Goal: Information Seeking & Learning: Learn about a topic

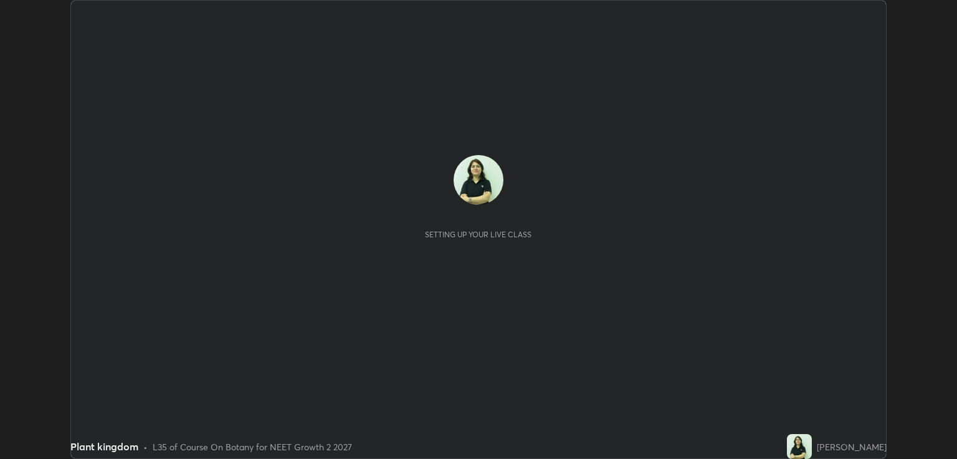
scroll to position [459, 956]
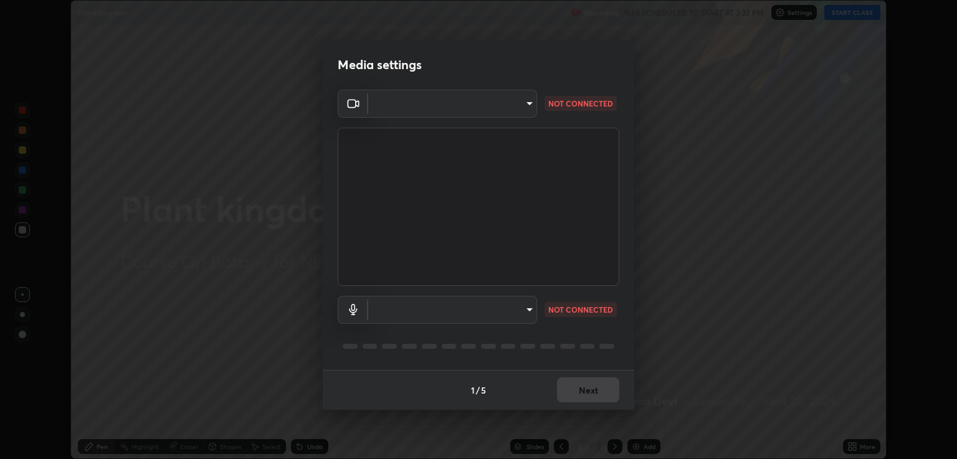
type input "40843d98562d9f5d3eedaa6b65eb6b7acee7651b253b4360fa7262c70a609c07"
type input "c328de03916d3032704ba0a2bbeab6993d2f57c1de640bd94cb1a66c1c9be3e9"
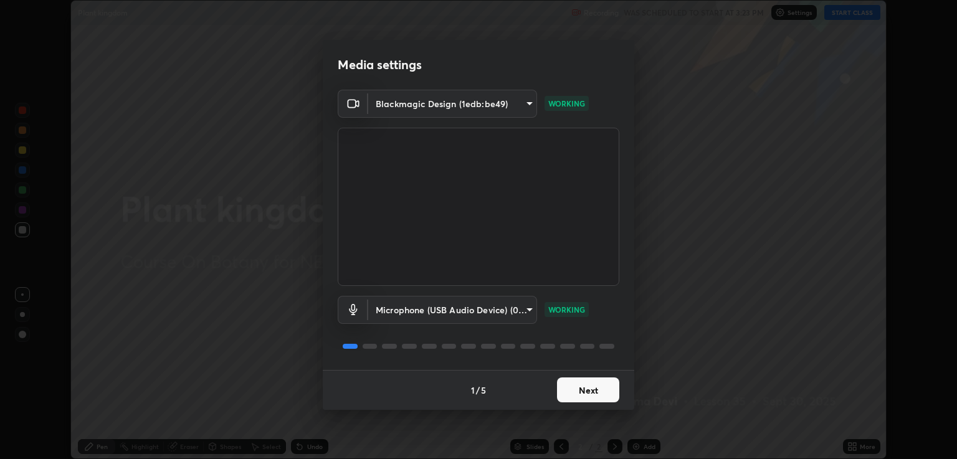
click at [585, 389] on button "Next" at bounding box center [588, 389] width 62 height 25
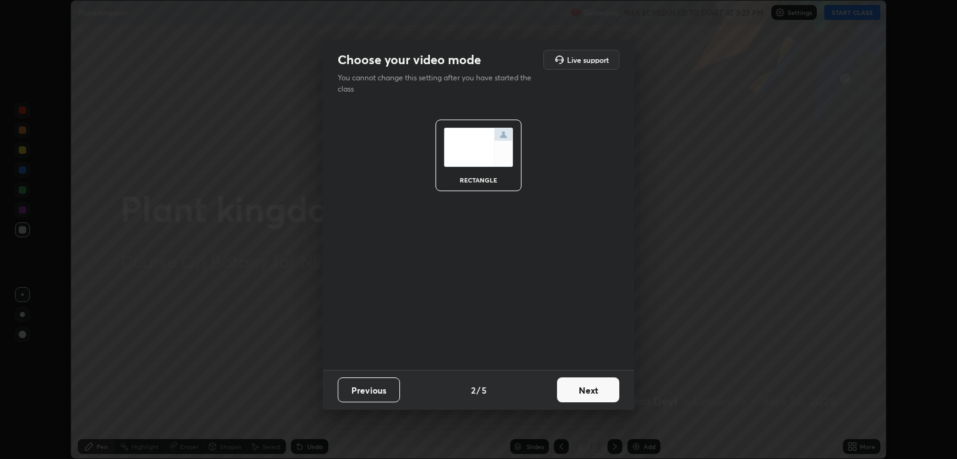
click at [589, 389] on button "Next" at bounding box center [588, 389] width 62 height 25
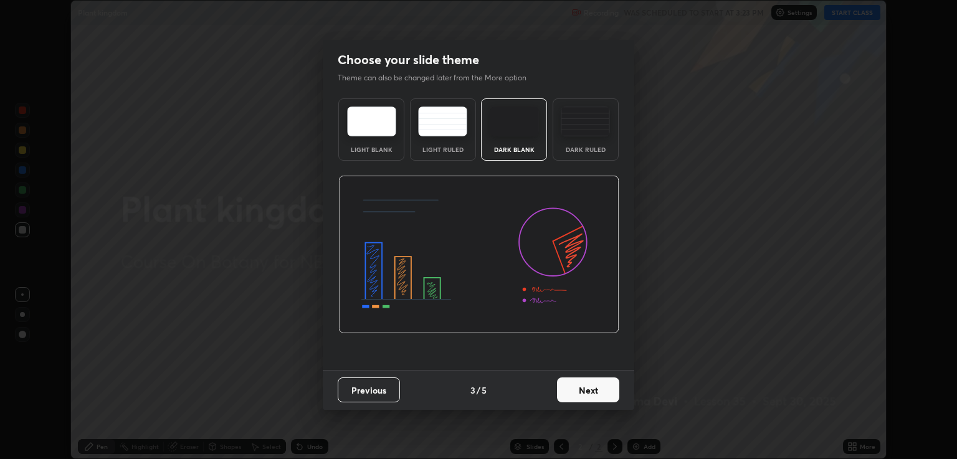
click at [594, 390] on button "Next" at bounding box center [588, 389] width 62 height 25
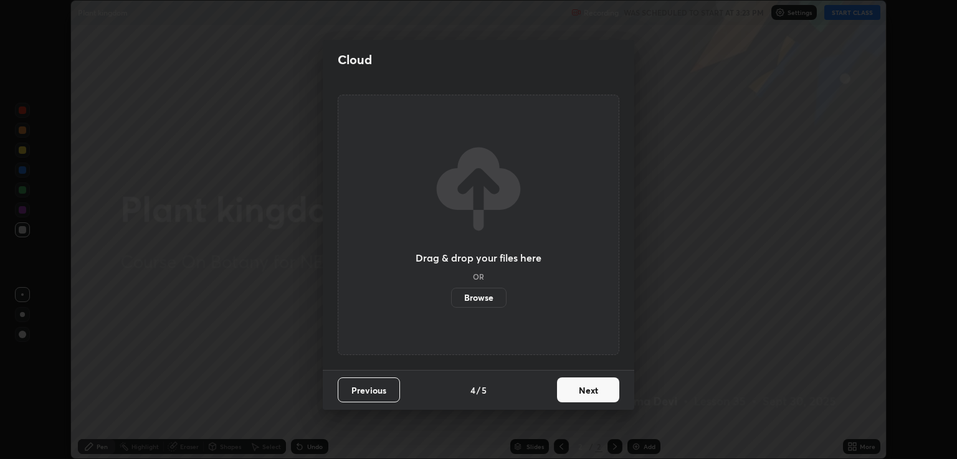
click at [595, 385] on button "Next" at bounding box center [588, 389] width 62 height 25
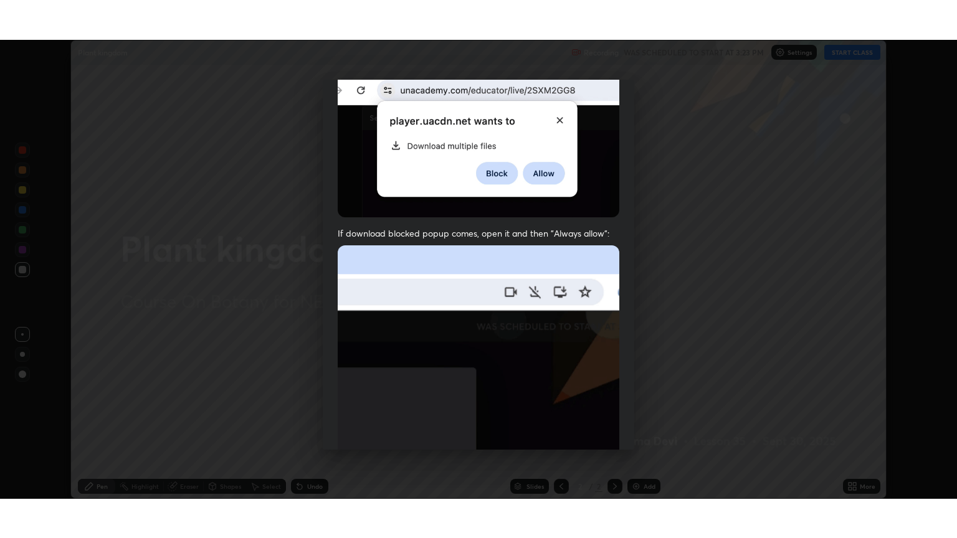
scroll to position [252, 0]
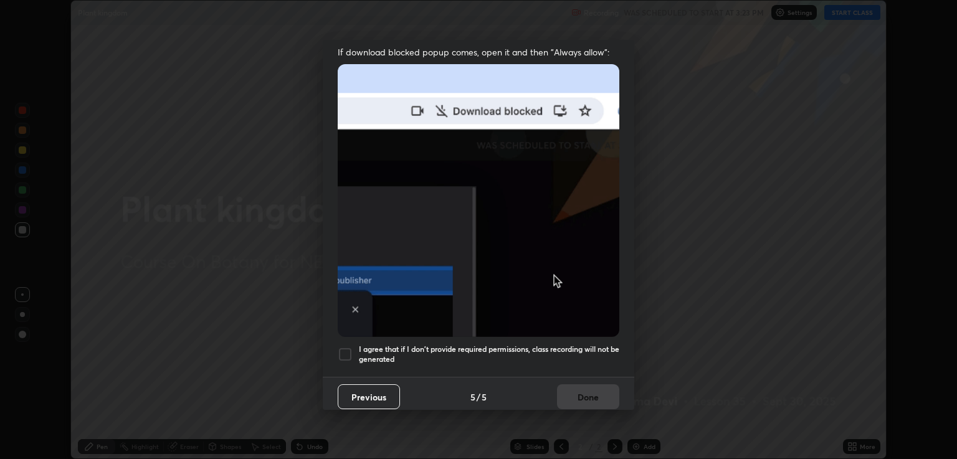
click at [341, 350] on div at bounding box center [345, 354] width 15 height 15
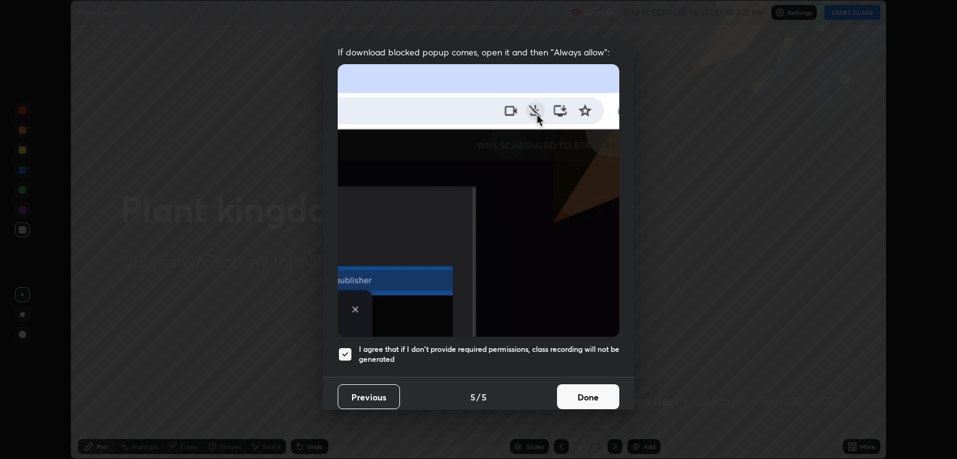
click at [592, 389] on button "Done" at bounding box center [588, 396] width 62 height 25
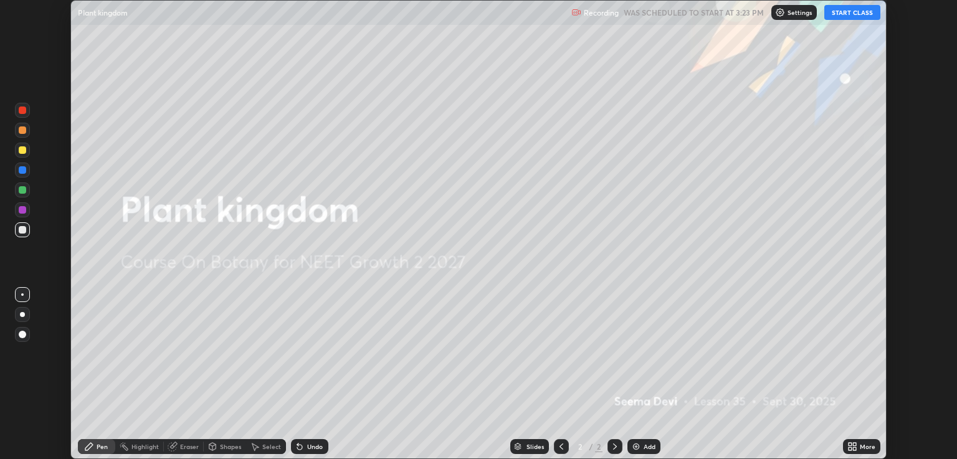
click at [868, 19] on button "START CLASS" at bounding box center [852, 12] width 56 height 15
click at [861, 445] on div "More" at bounding box center [868, 447] width 16 height 6
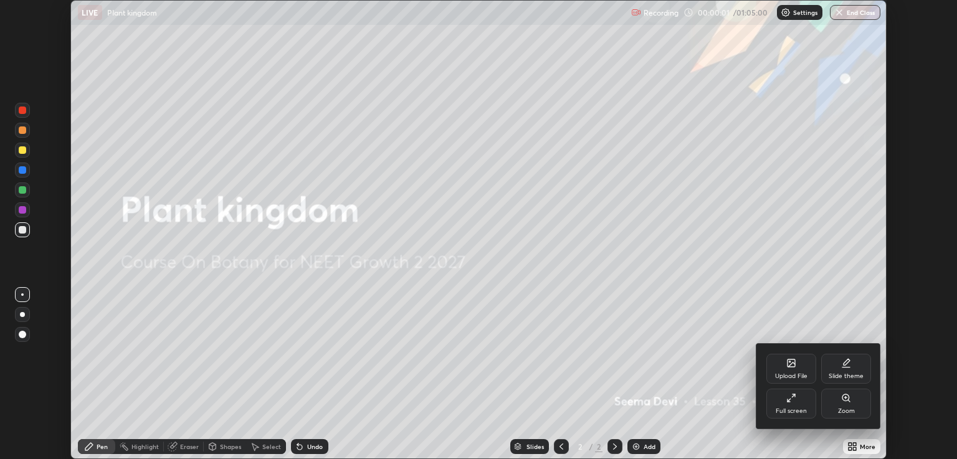
click at [799, 402] on div "Full screen" at bounding box center [791, 404] width 50 height 30
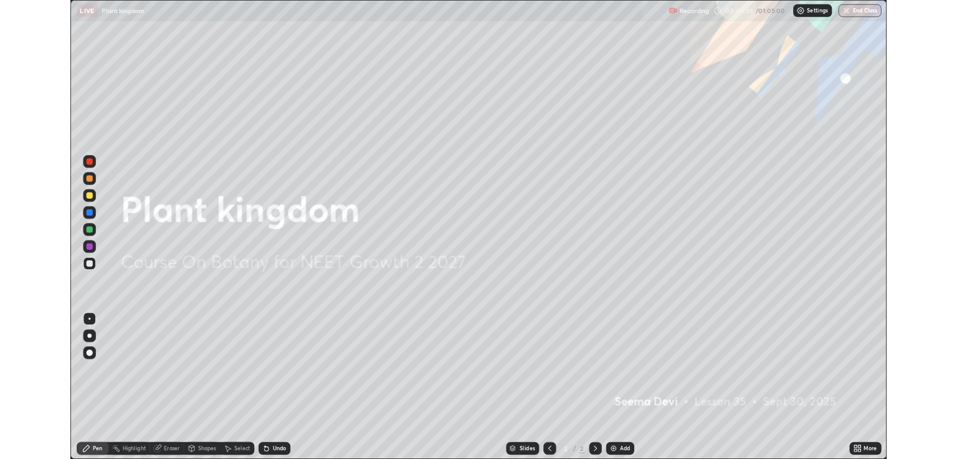
scroll to position [538, 957]
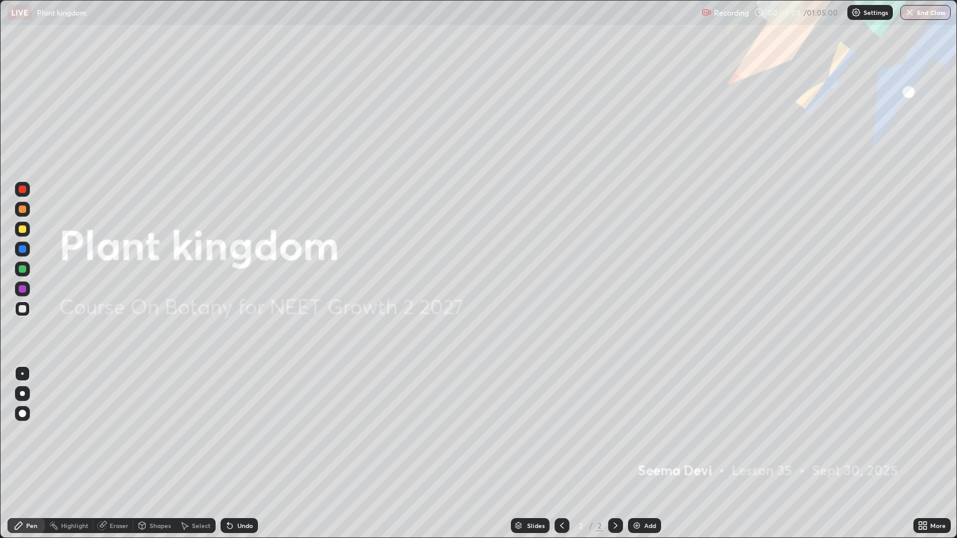
click at [22, 394] on div at bounding box center [22, 393] width 5 height 5
click at [23, 229] on div at bounding box center [22, 228] width 7 height 7
click at [645, 458] on div "Add" at bounding box center [650, 526] width 12 height 6
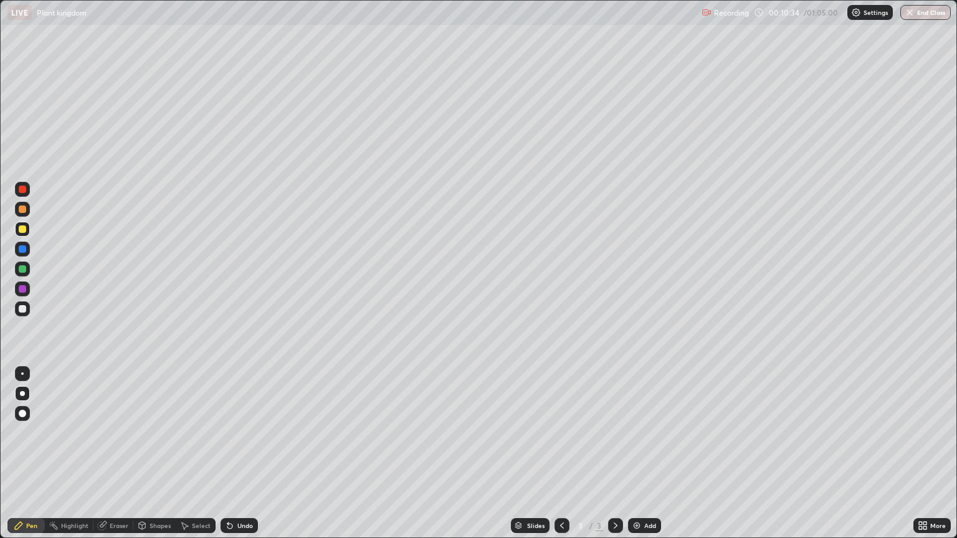
click at [232, 458] on icon at bounding box center [230, 526] width 10 height 10
click at [112, 458] on div "Eraser" at bounding box center [119, 526] width 19 height 6
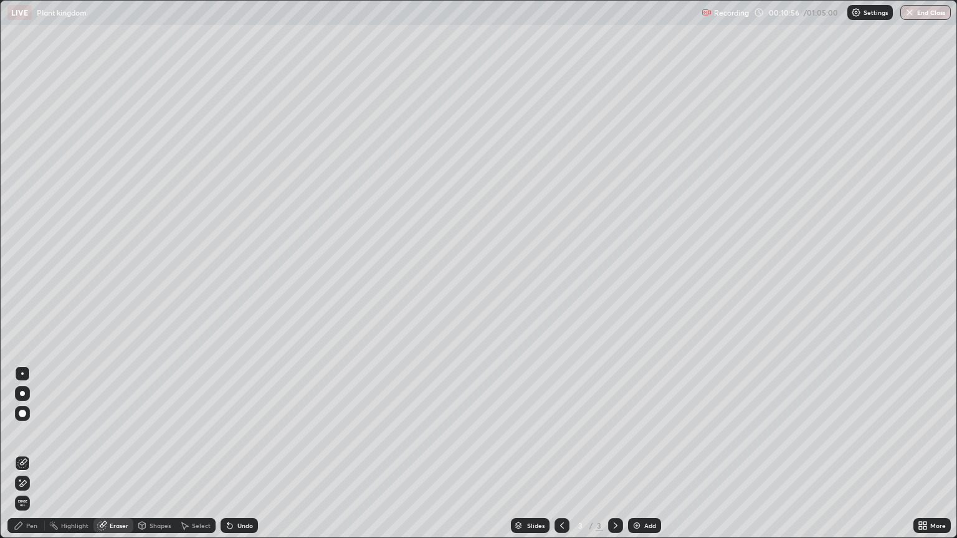
click at [32, 458] on div "Pen" at bounding box center [31, 526] width 11 height 6
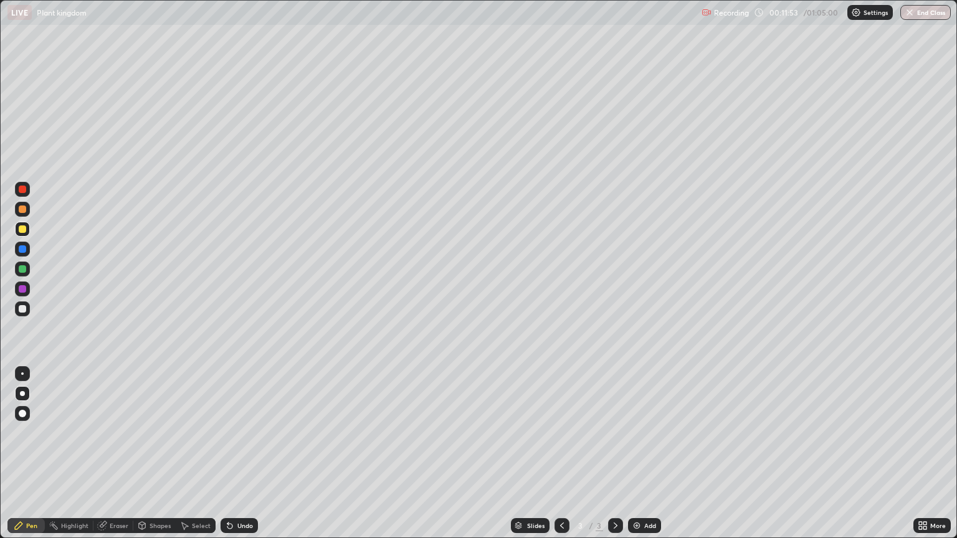
click at [648, 458] on div "Add" at bounding box center [650, 526] width 12 height 6
click at [241, 458] on div "Undo" at bounding box center [245, 526] width 16 height 6
click at [239, 458] on div "Undo" at bounding box center [239, 525] width 37 height 15
click at [237, 458] on div "Undo" at bounding box center [245, 526] width 16 height 6
click at [244, 458] on div "Undo" at bounding box center [245, 526] width 16 height 6
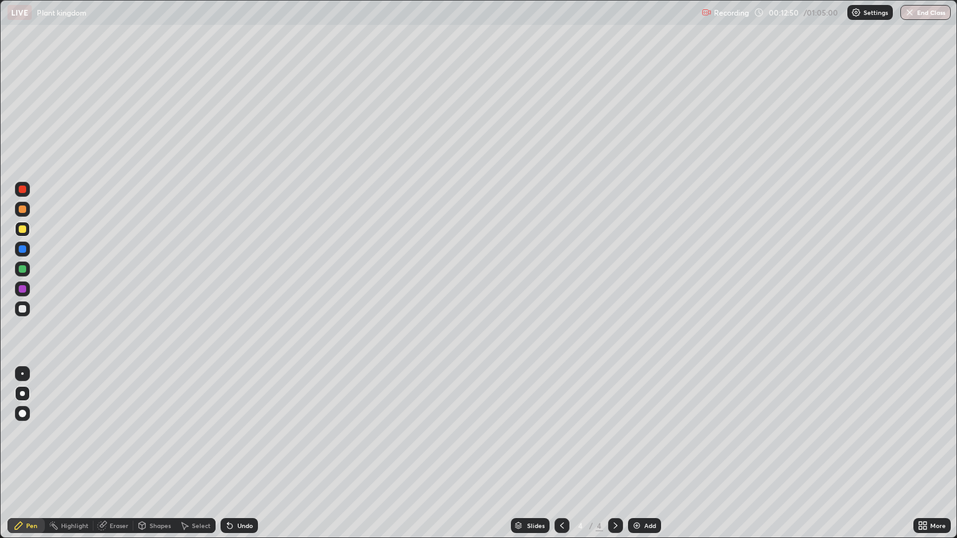
click at [114, 458] on div "Eraser" at bounding box center [119, 526] width 19 height 6
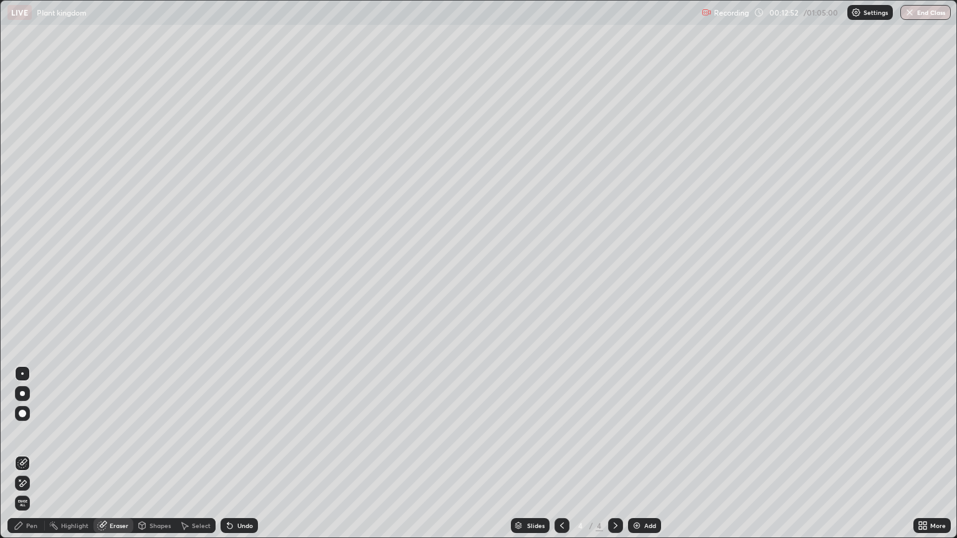
click at [27, 458] on div "Pen" at bounding box center [25, 525] width 37 height 15
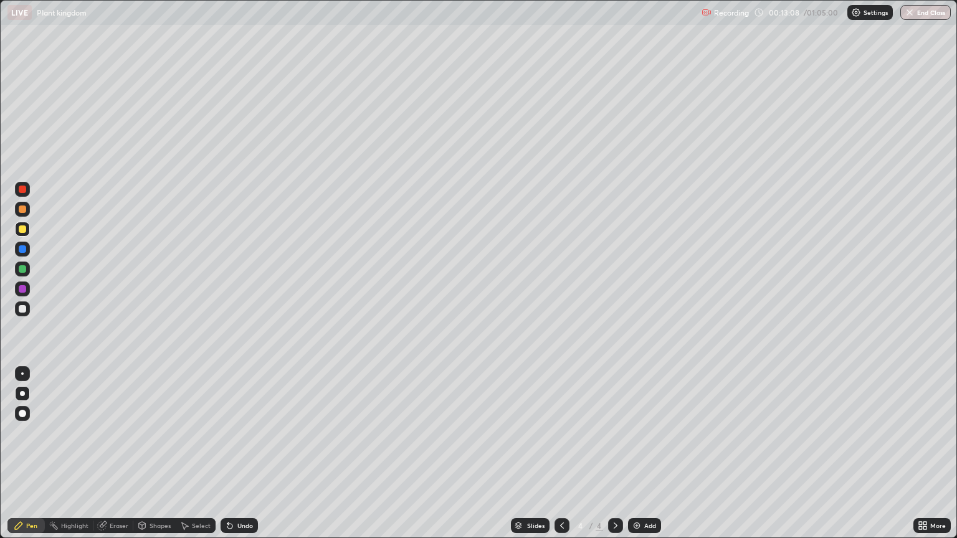
click at [23, 310] on div at bounding box center [22, 308] width 7 height 7
click at [22, 230] on div at bounding box center [22, 228] width 7 height 7
click at [647, 458] on div "Add" at bounding box center [650, 526] width 12 height 6
click at [237, 458] on div "Undo" at bounding box center [239, 525] width 37 height 15
click at [245, 458] on div "Undo" at bounding box center [245, 526] width 16 height 6
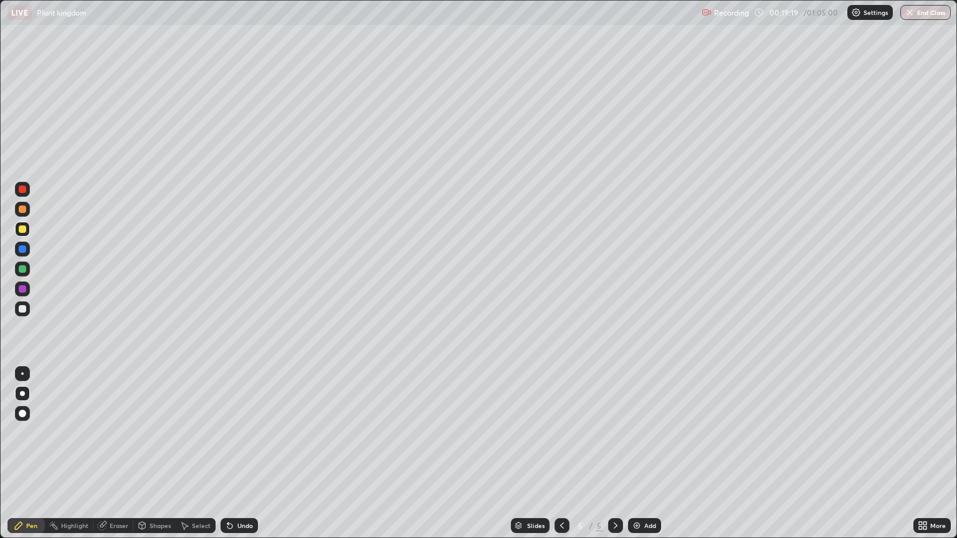
click at [21, 209] on div at bounding box center [22, 209] width 7 height 7
click at [22, 229] on div at bounding box center [22, 228] width 7 height 7
click at [642, 458] on div "Add" at bounding box center [644, 525] width 33 height 15
click at [126, 458] on div "Eraser" at bounding box center [119, 526] width 19 height 6
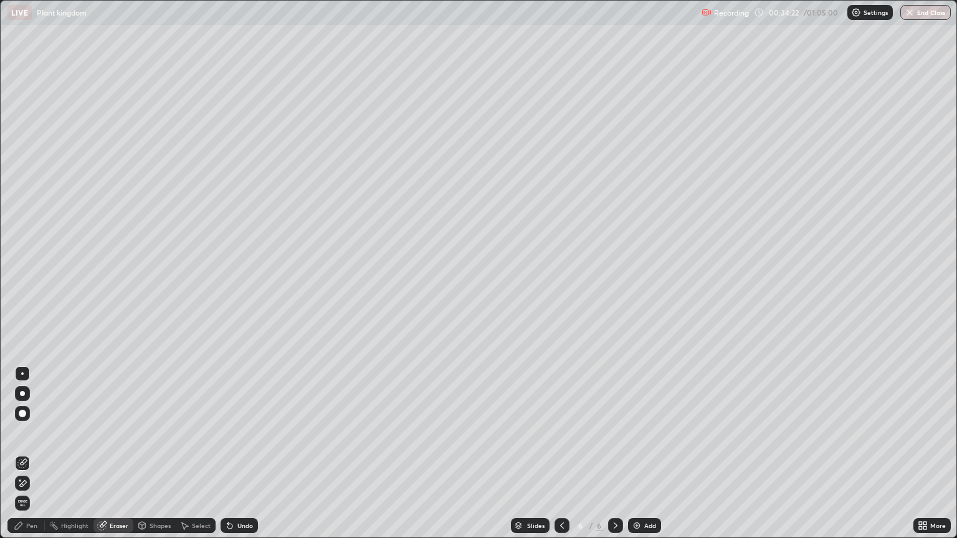
click at [31, 458] on div "Pen" at bounding box center [31, 526] width 11 height 6
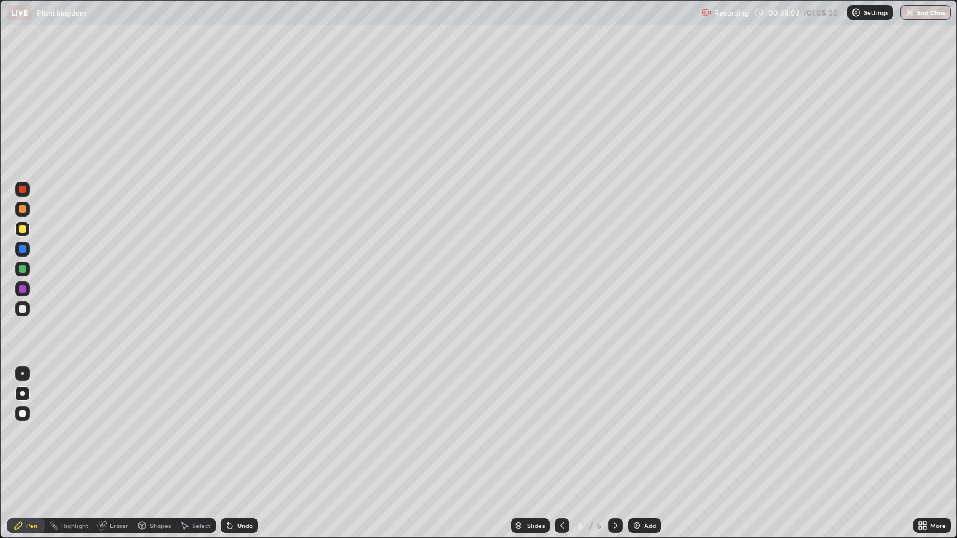
click at [22, 311] on div at bounding box center [22, 308] width 7 height 7
click at [27, 213] on div at bounding box center [22, 209] width 15 height 15
click at [22, 267] on div at bounding box center [22, 268] width 7 height 7
click at [142, 458] on icon at bounding box center [142, 527] width 0 height 4
click at [118, 458] on div "Eraser" at bounding box center [119, 526] width 19 height 6
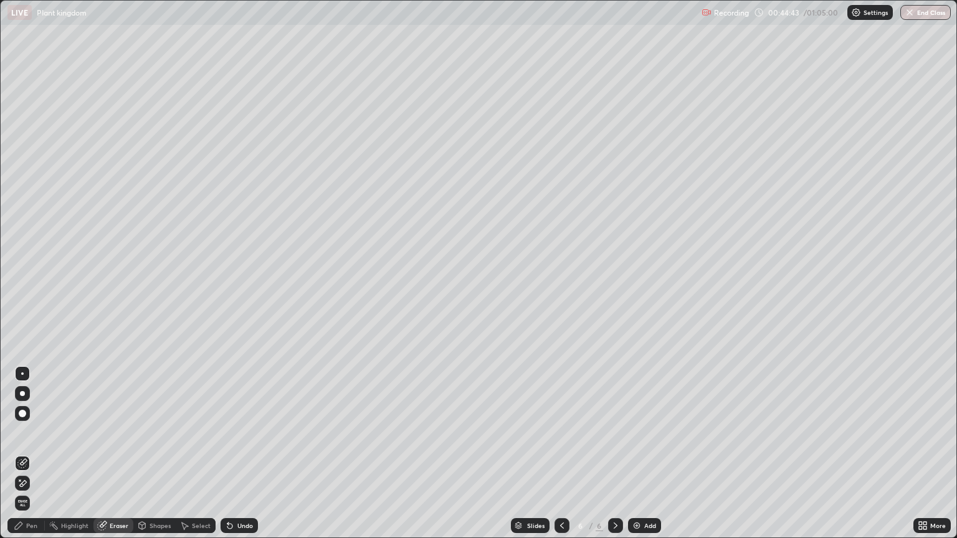
click at [29, 458] on div "Pen" at bounding box center [25, 525] width 37 height 15
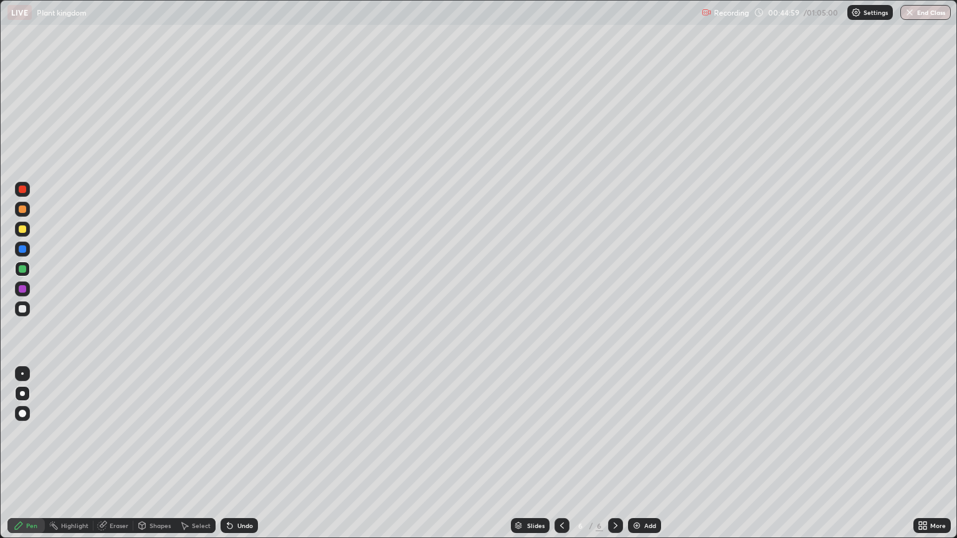
click at [24, 235] on div at bounding box center [22, 229] width 15 height 15
click at [645, 458] on div "Add" at bounding box center [644, 525] width 33 height 15
click at [22, 309] on div at bounding box center [22, 308] width 7 height 7
click at [644, 458] on div "Add" at bounding box center [650, 526] width 12 height 6
click at [21, 274] on div at bounding box center [22, 269] width 15 height 15
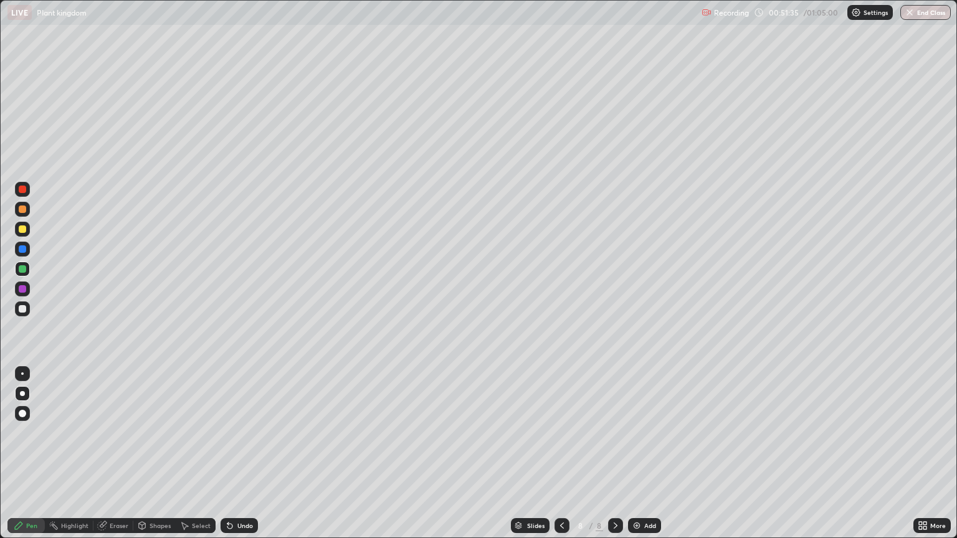
click at [116, 458] on div "Eraser" at bounding box center [119, 526] width 19 height 6
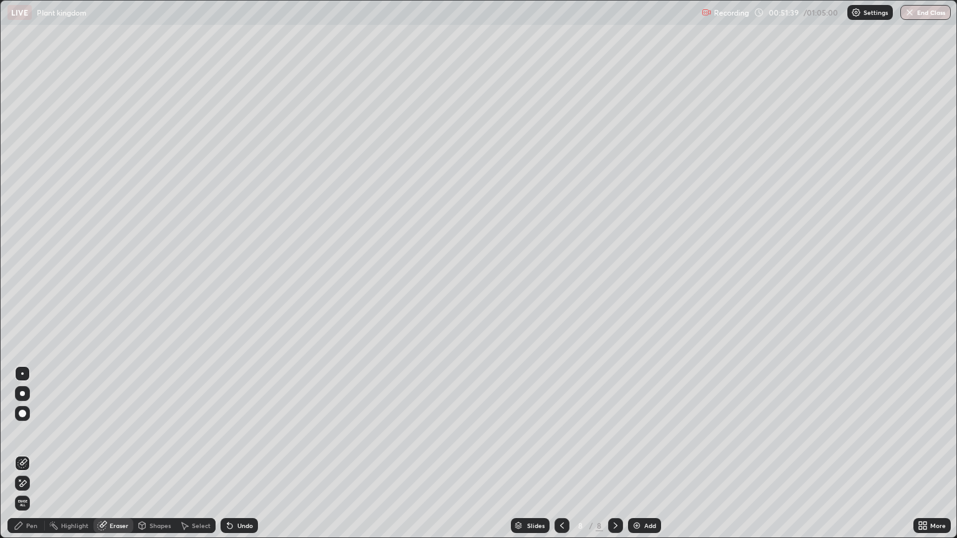
click at [35, 458] on div "Pen" at bounding box center [31, 526] width 11 height 6
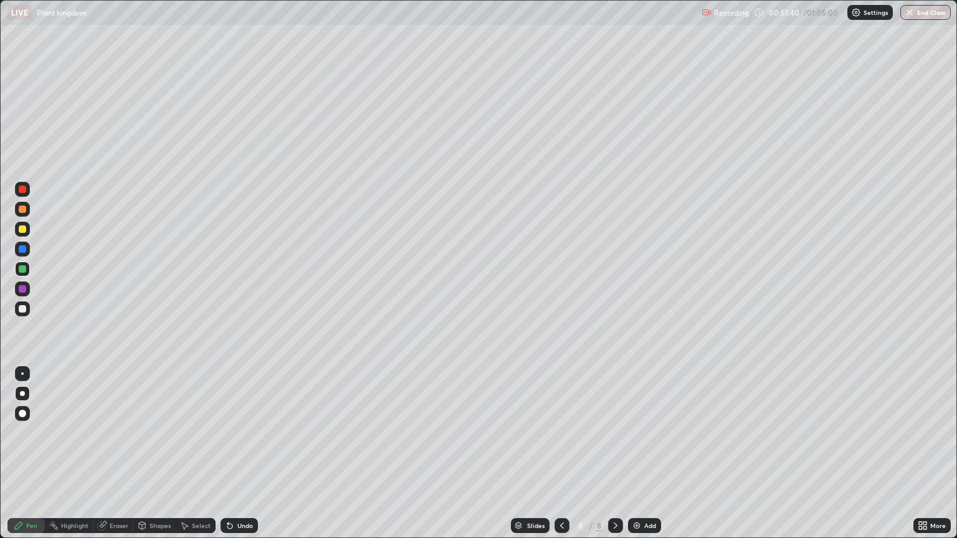
click at [25, 191] on div at bounding box center [22, 189] width 7 height 7
click at [22, 309] on div at bounding box center [22, 308] width 7 height 7
click at [22, 374] on div at bounding box center [22, 373] width 2 height 2
click at [22, 393] on div at bounding box center [22, 393] width 5 height 5
click at [24, 230] on div at bounding box center [22, 228] width 7 height 7
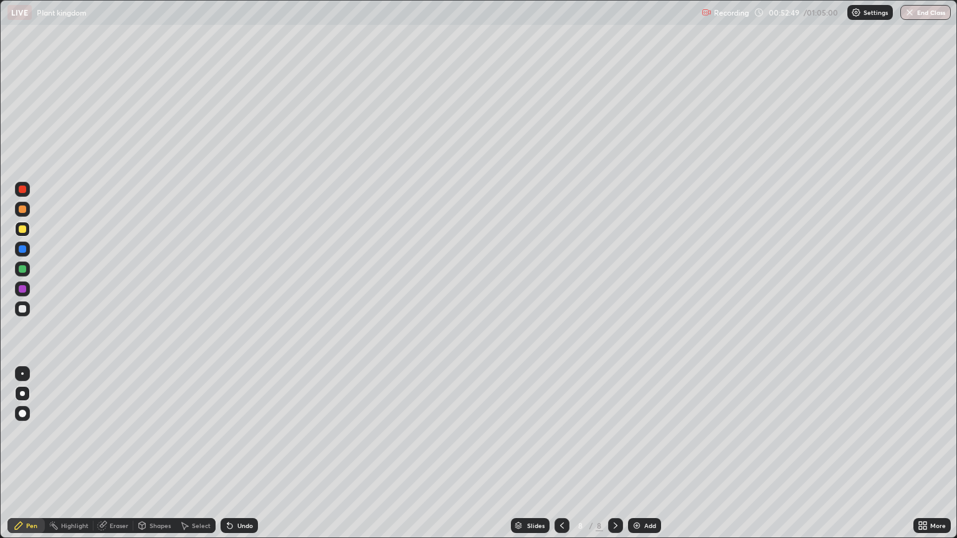
click at [238, 458] on div "Undo" at bounding box center [245, 526] width 16 height 6
click at [247, 458] on div "Undo" at bounding box center [245, 526] width 16 height 6
click at [243, 458] on div "Undo" at bounding box center [245, 526] width 16 height 6
click at [242, 458] on div "Undo" at bounding box center [239, 525] width 37 height 15
click at [22, 374] on div at bounding box center [22, 373] width 2 height 2
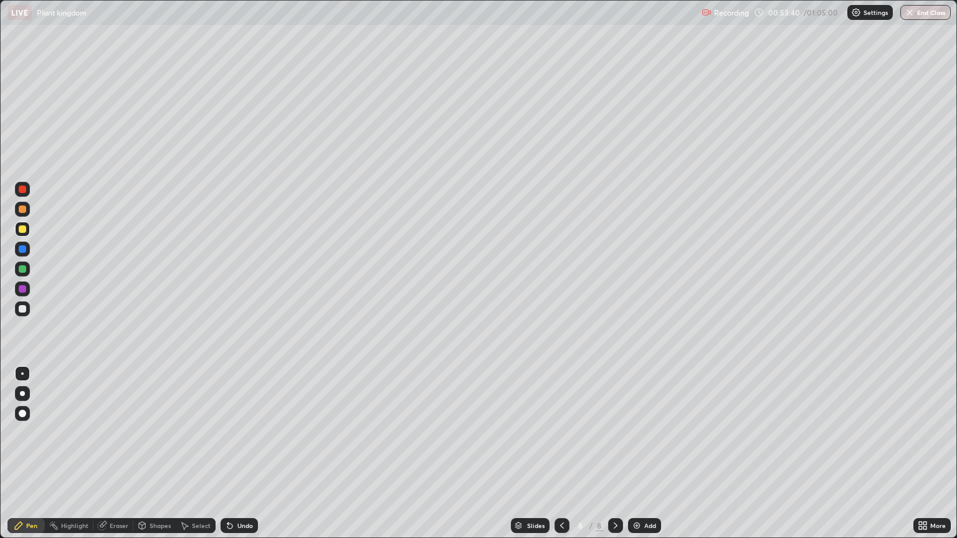
click at [22, 308] on div at bounding box center [22, 308] width 7 height 7
click at [24, 392] on div at bounding box center [22, 393] width 5 height 5
click at [158, 458] on div "Shapes" at bounding box center [159, 526] width 21 height 6
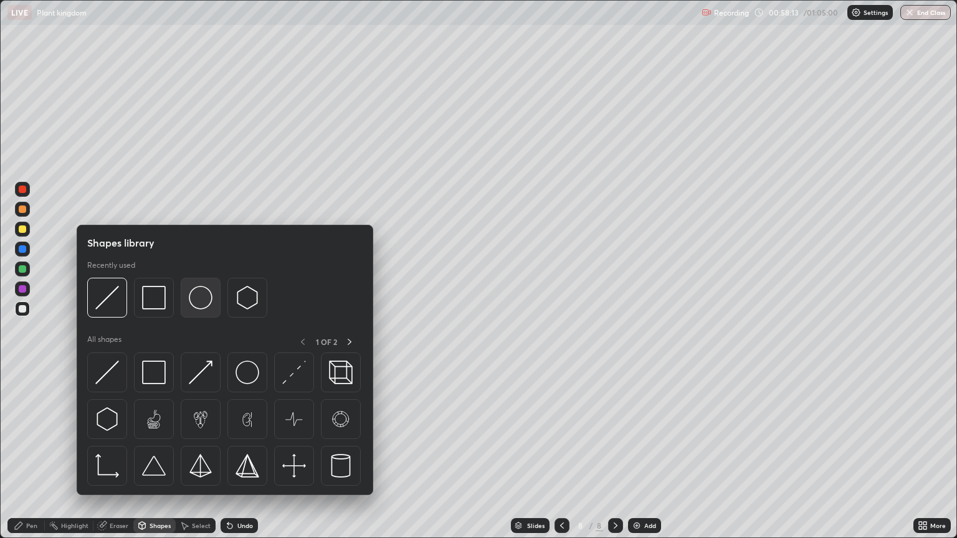
click at [201, 300] on img at bounding box center [201, 298] width 24 height 24
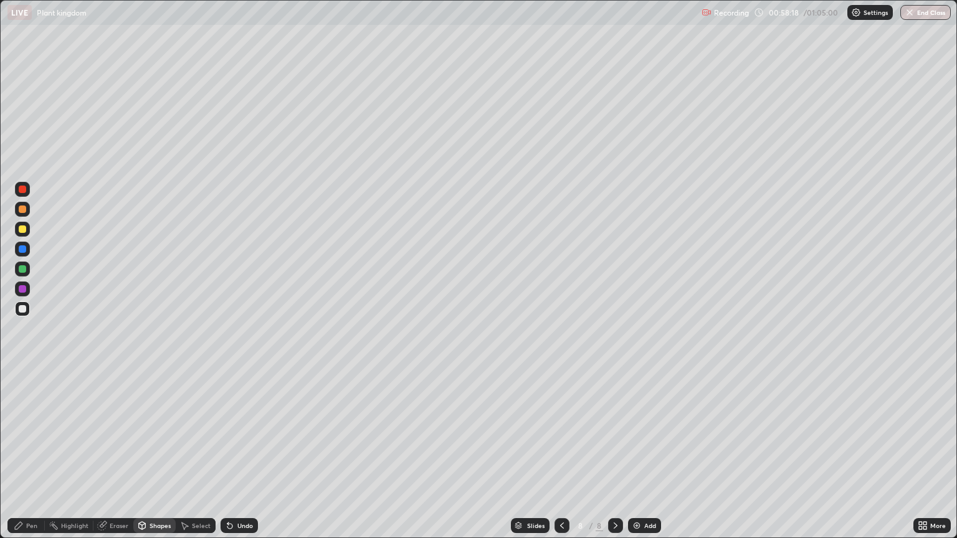
click at [37, 458] on div "Pen" at bounding box center [25, 525] width 37 height 15
click at [22, 291] on div at bounding box center [22, 288] width 7 height 7
click at [27, 230] on div at bounding box center [22, 229] width 15 height 15
click at [23, 190] on div at bounding box center [22, 189] width 7 height 7
click at [29, 265] on div at bounding box center [22, 269] width 15 height 15
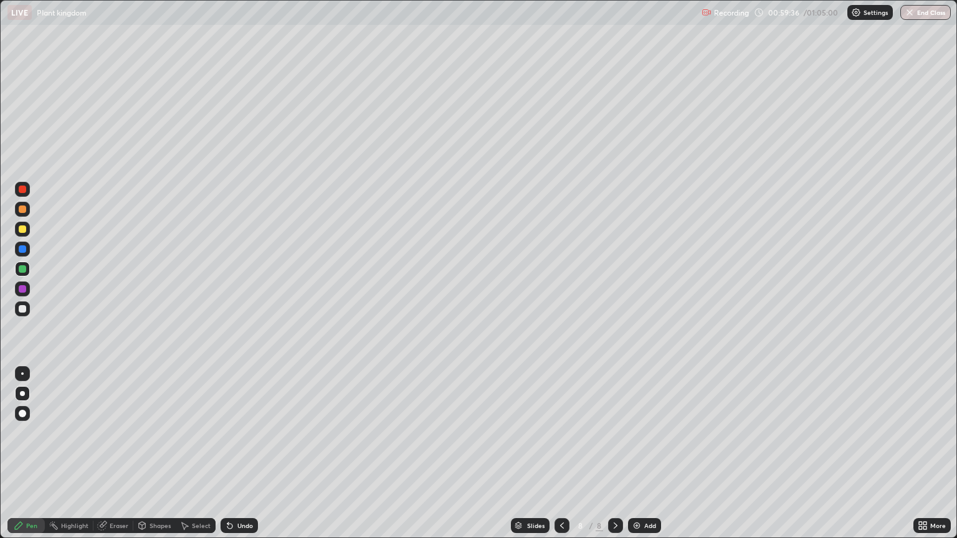
click at [22, 374] on div at bounding box center [22, 373] width 2 height 2
click at [22, 308] on div at bounding box center [22, 308] width 7 height 7
click at [239, 458] on div "Undo" at bounding box center [239, 525] width 37 height 15
click at [931, 17] on button "End Class" at bounding box center [925, 12] width 49 height 15
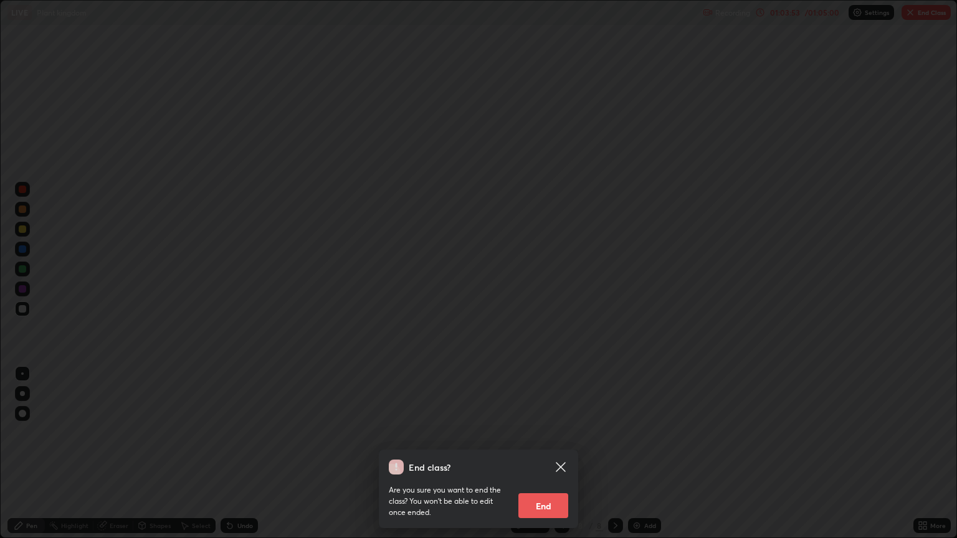
click at [554, 458] on button "End" at bounding box center [543, 505] width 50 height 25
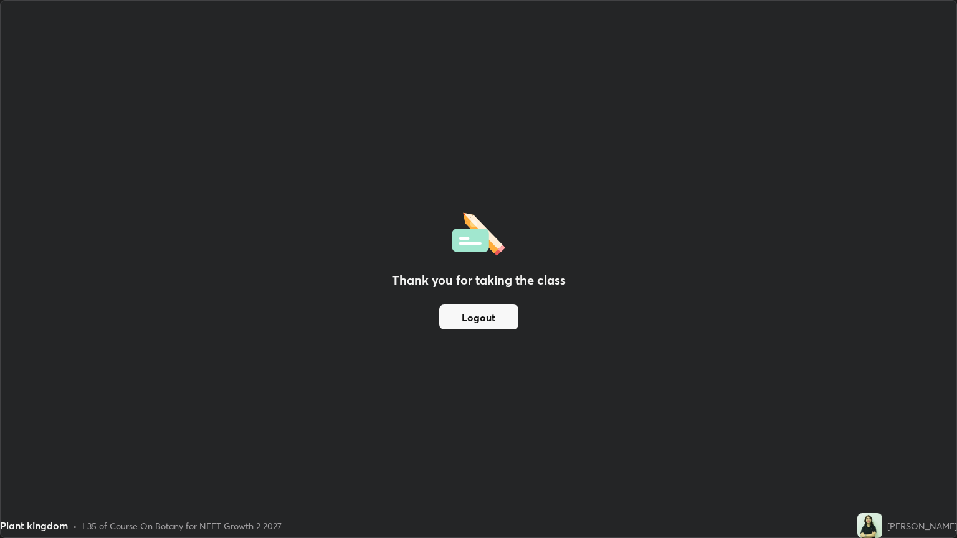
click at [472, 312] on button "Logout" at bounding box center [478, 317] width 79 height 25
click at [460, 314] on button "Logout" at bounding box center [478, 317] width 79 height 25
click at [455, 233] on img at bounding box center [479, 232] width 54 height 47
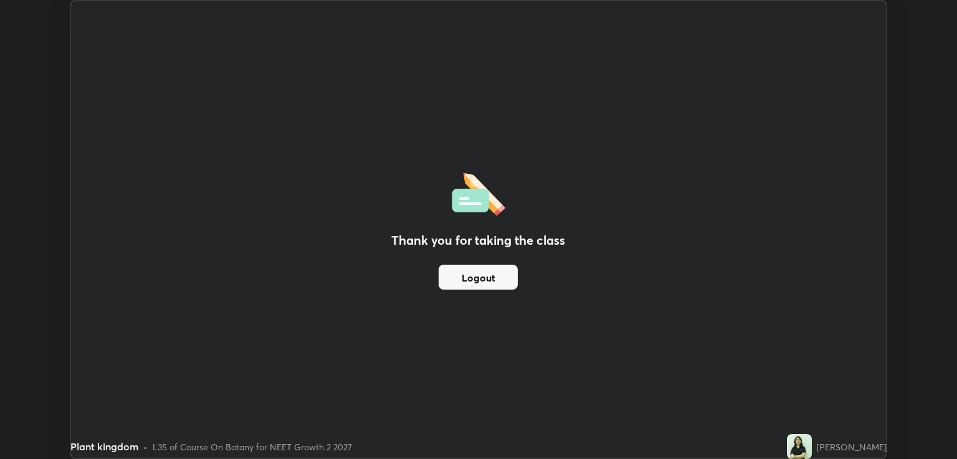
scroll to position [61831, 61334]
